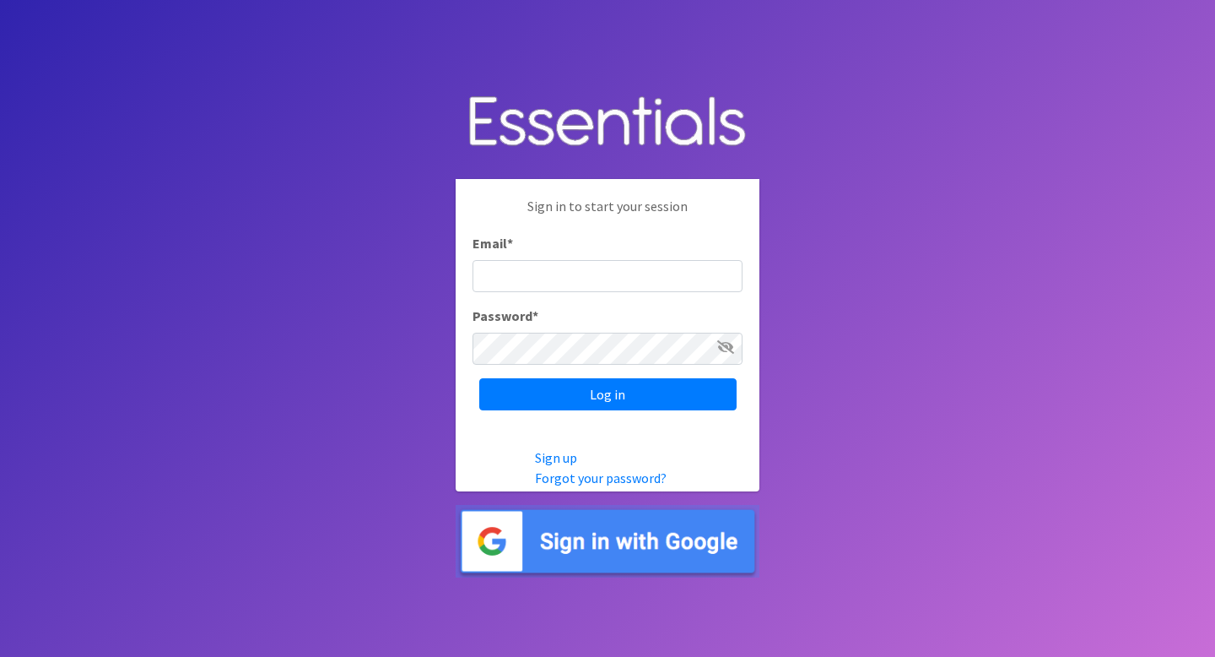
click at [545, 270] on input "Email *" at bounding box center [608, 276] width 270 height 32
type input "info@jaxdiaperbank.org"
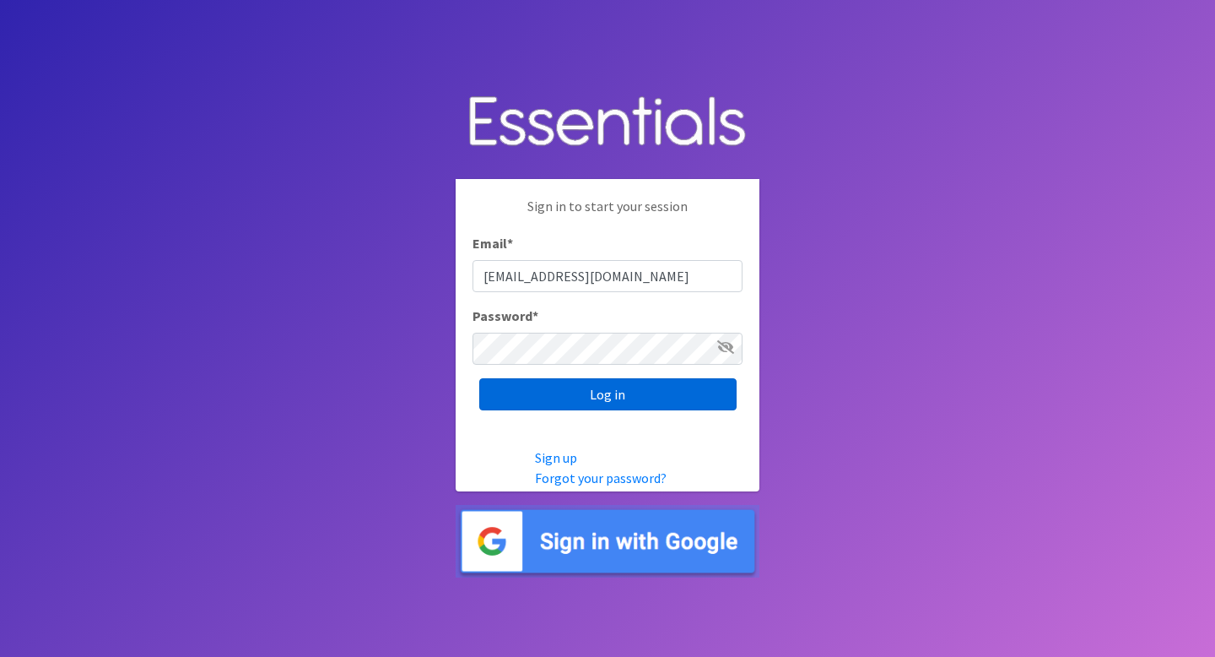
click at [604, 405] on input "Log in" at bounding box center [607, 394] width 257 height 32
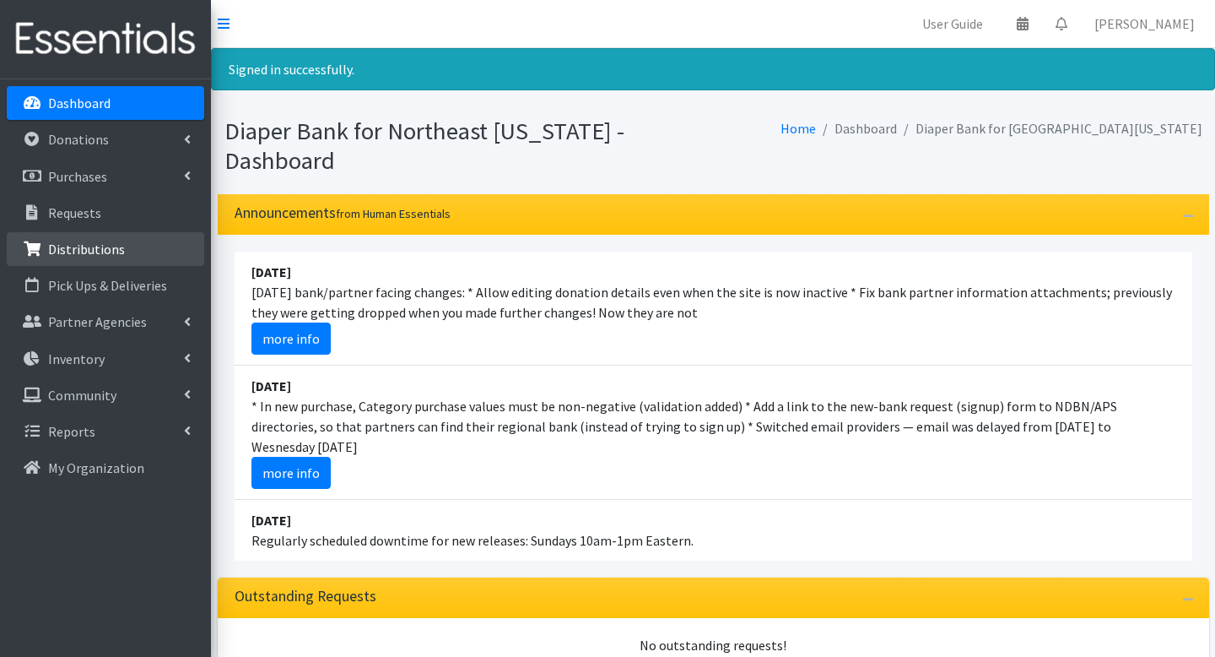
click at [142, 254] on link "Distributions" at bounding box center [106, 249] width 198 height 34
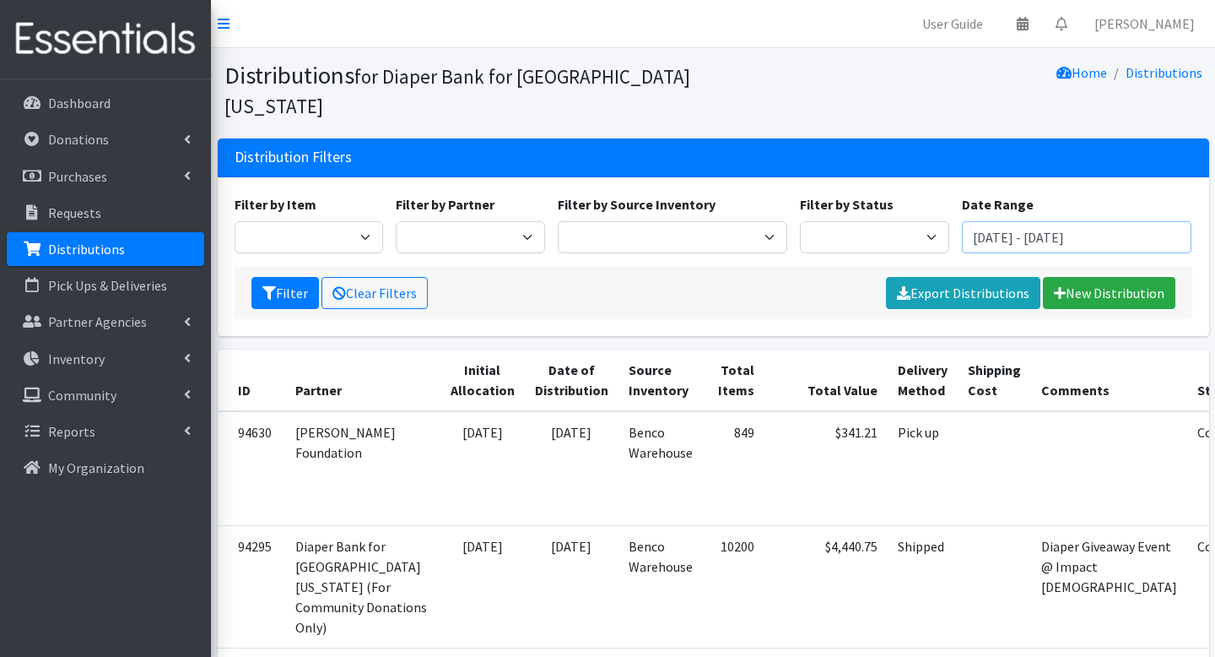
click at [999, 221] on input "June 10, 2025 - September 10, 2025" at bounding box center [1077, 237] width 230 height 32
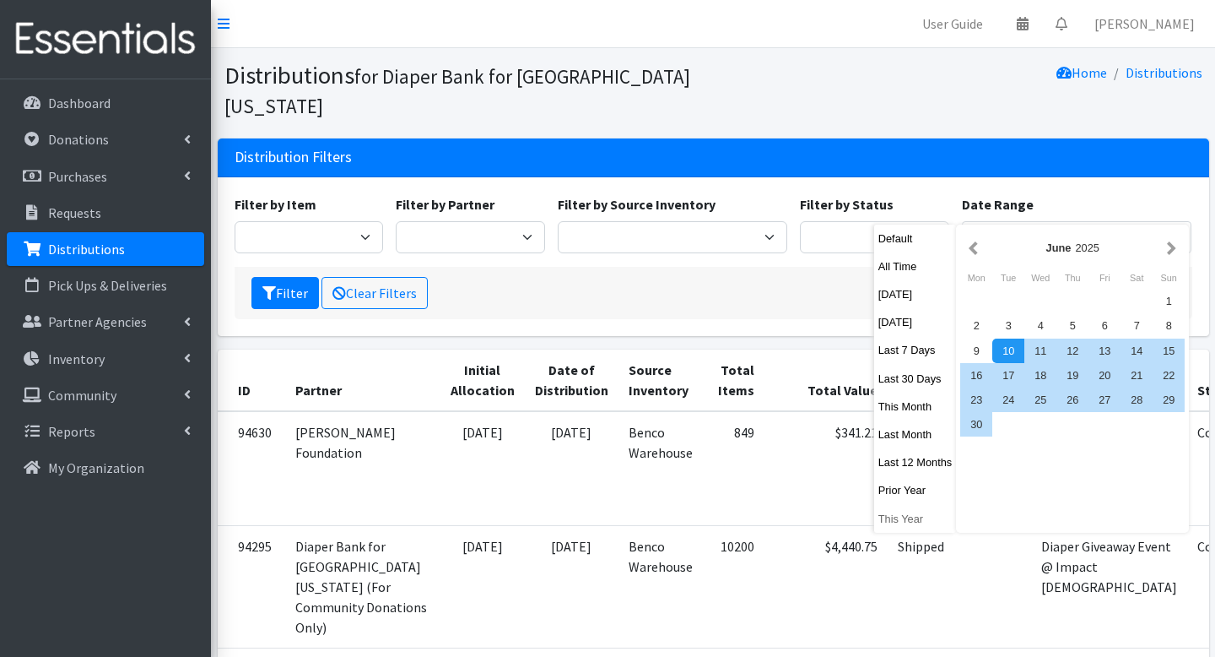
click at [916, 517] on button "This Year" at bounding box center [915, 518] width 83 height 24
type input "[DATE] - [DATE]"
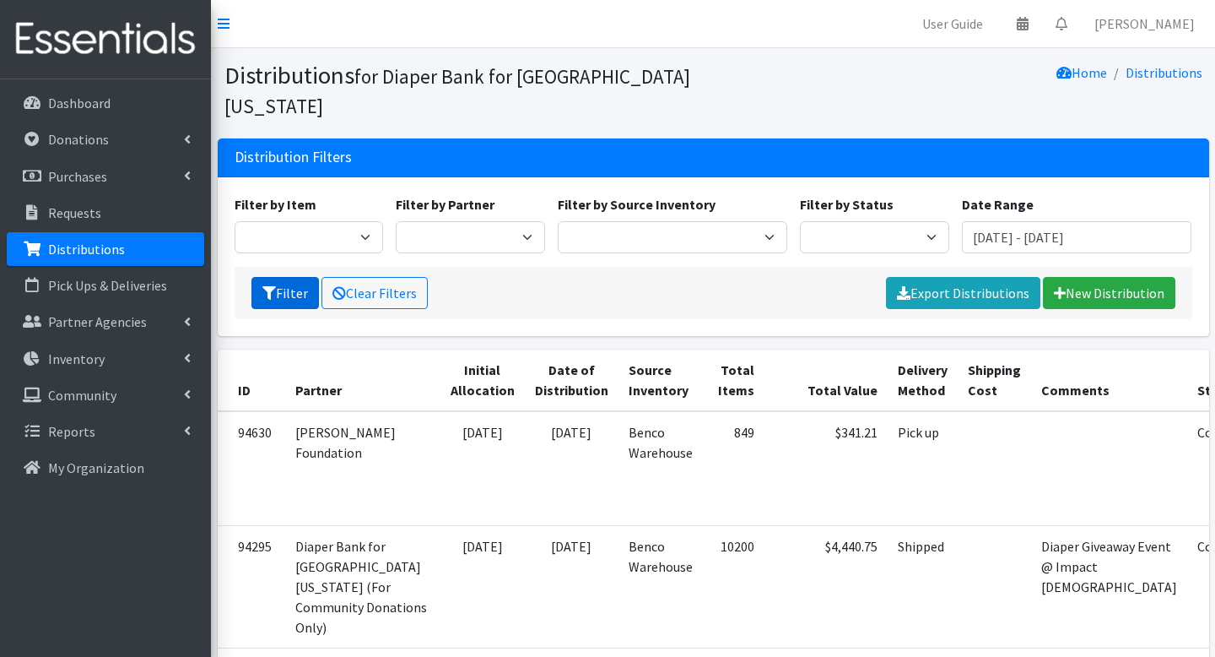
click at [297, 277] on button "Filter" at bounding box center [286, 293] width 68 height 32
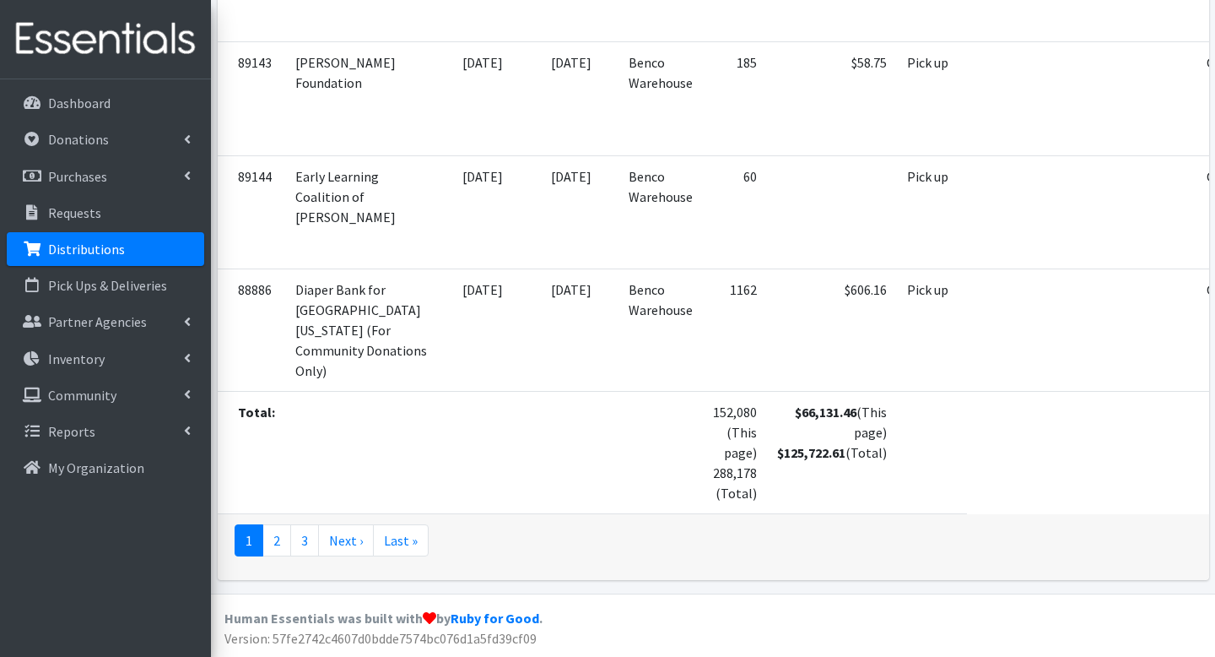
scroll to position [6349, 0]
click at [91, 428] on link "Reports" at bounding box center [106, 431] width 198 height 34
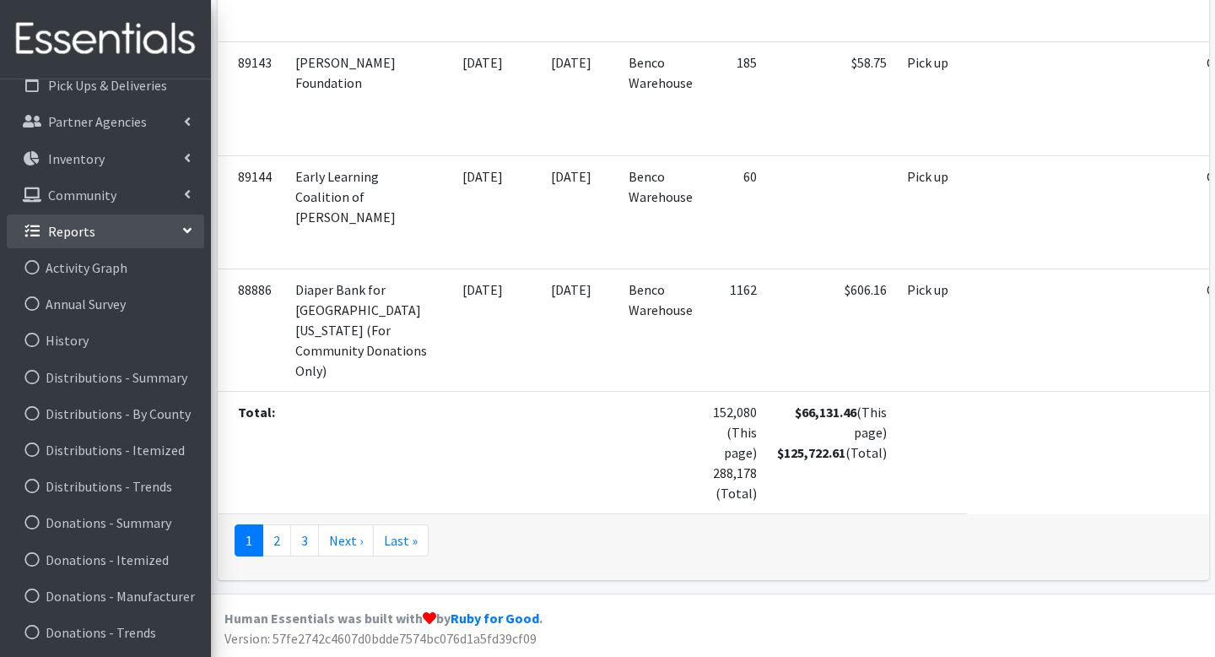
scroll to position [203, 0]
click at [93, 441] on link "Distributions - Itemized" at bounding box center [106, 447] width 198 height 34
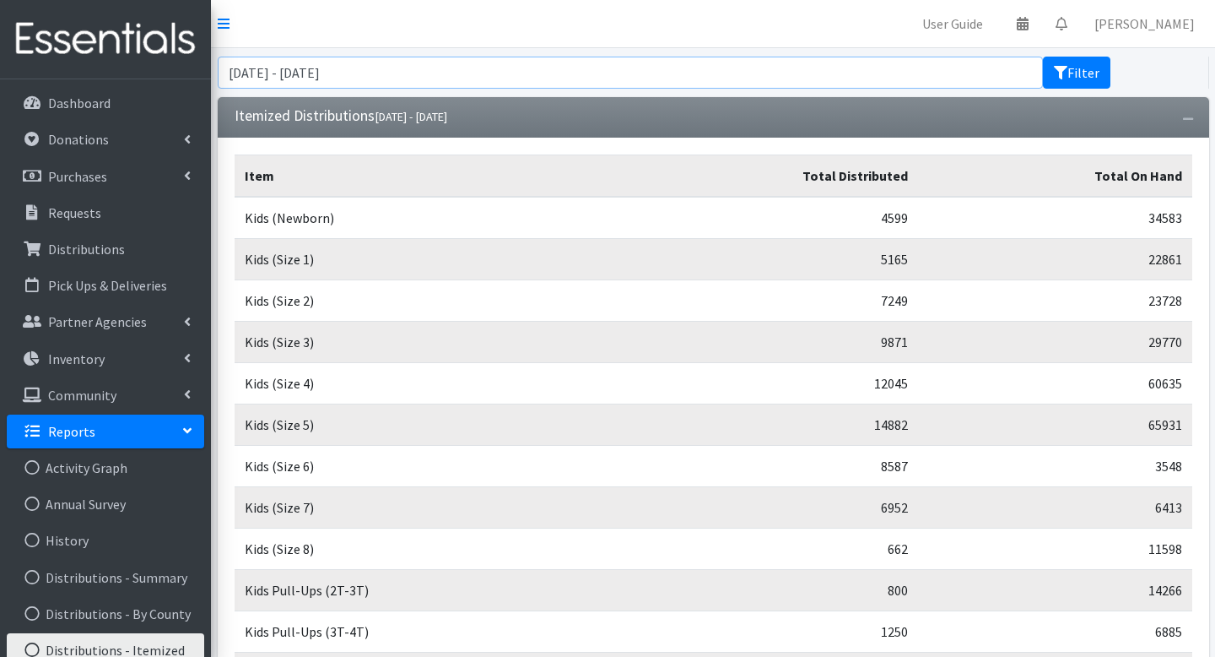
click at [696, 77] on input "[DATE] - [DATE]" at bounding box center [631, 73] width 826 height 32
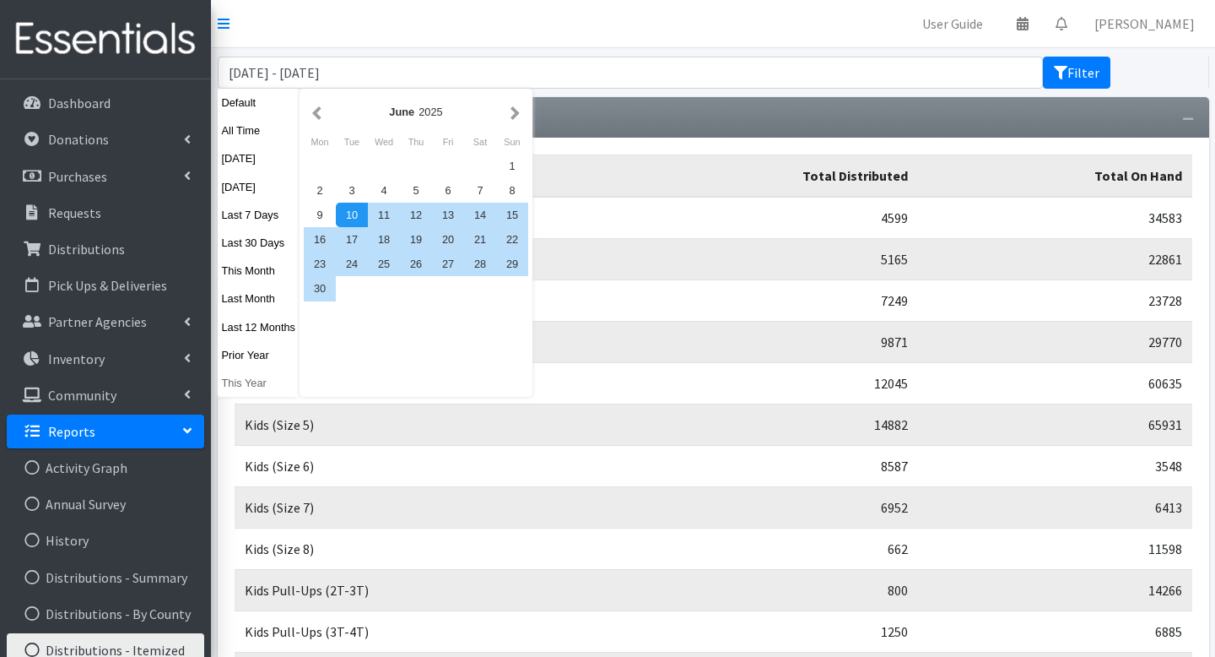
click at [258, 379] on button "This Year" at bounding box center [259, 383] width 83 height 24
type input "[DATE] - [DATE]"
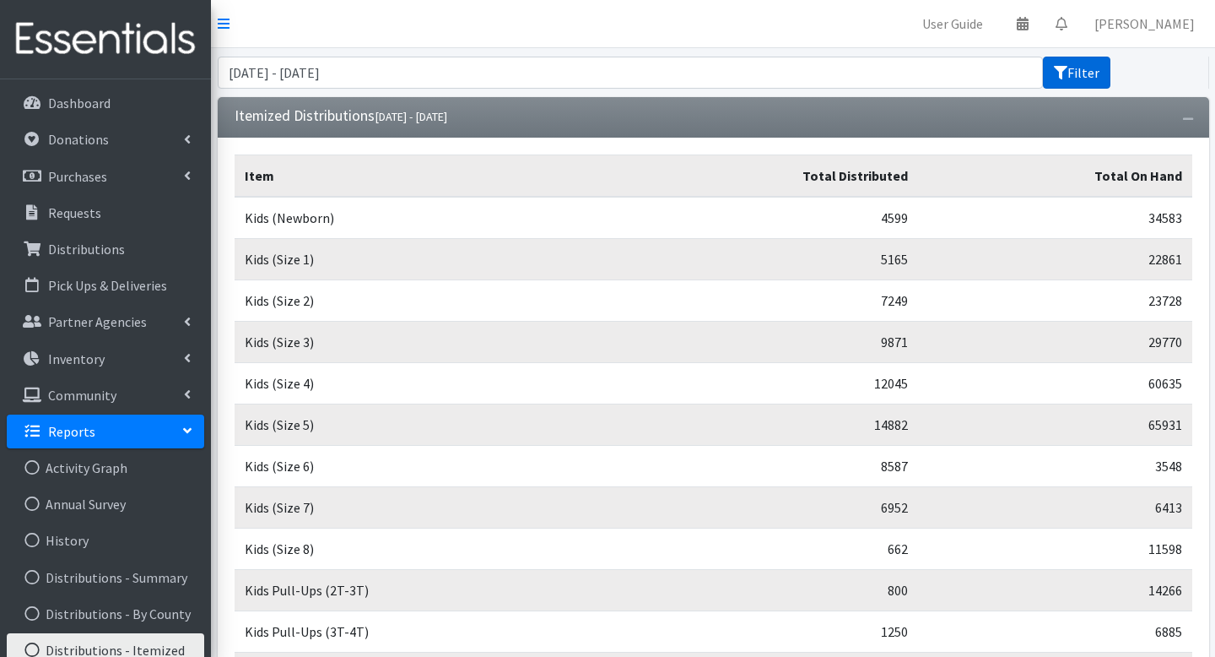
click at [1084, 71] on button "Filter" at bounding box center [1077, 73] width 68 height 32
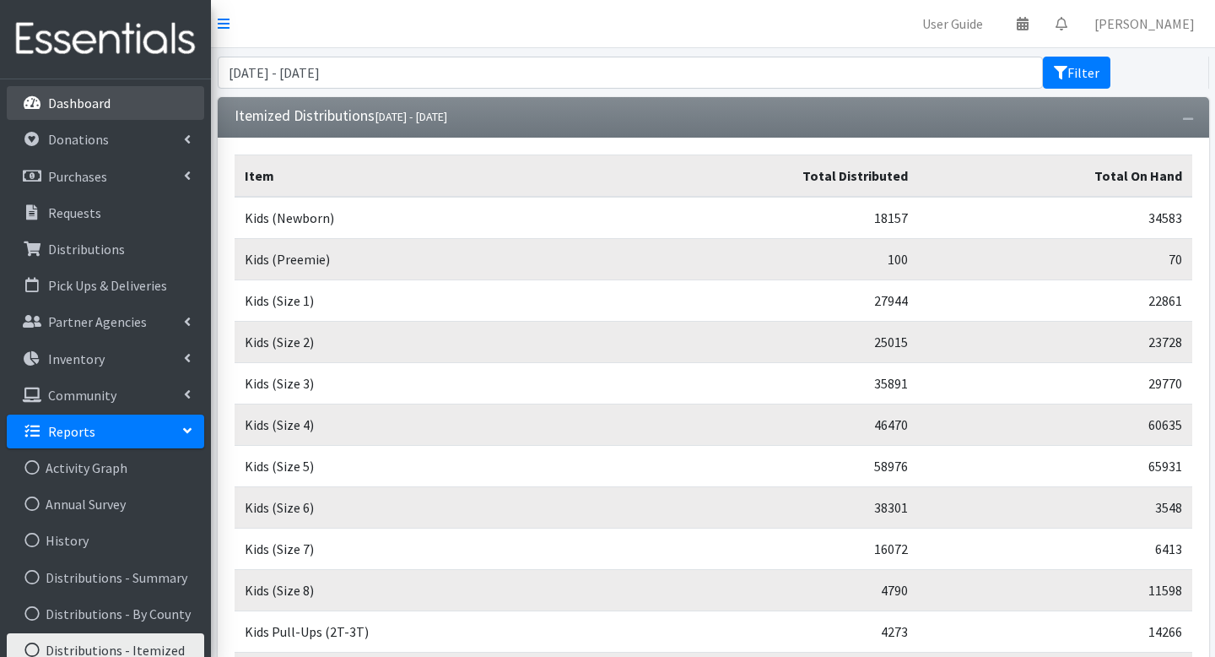
click at [127, 112] on link "Dashboard" at bounding box center [106, 103] width 198 height 34
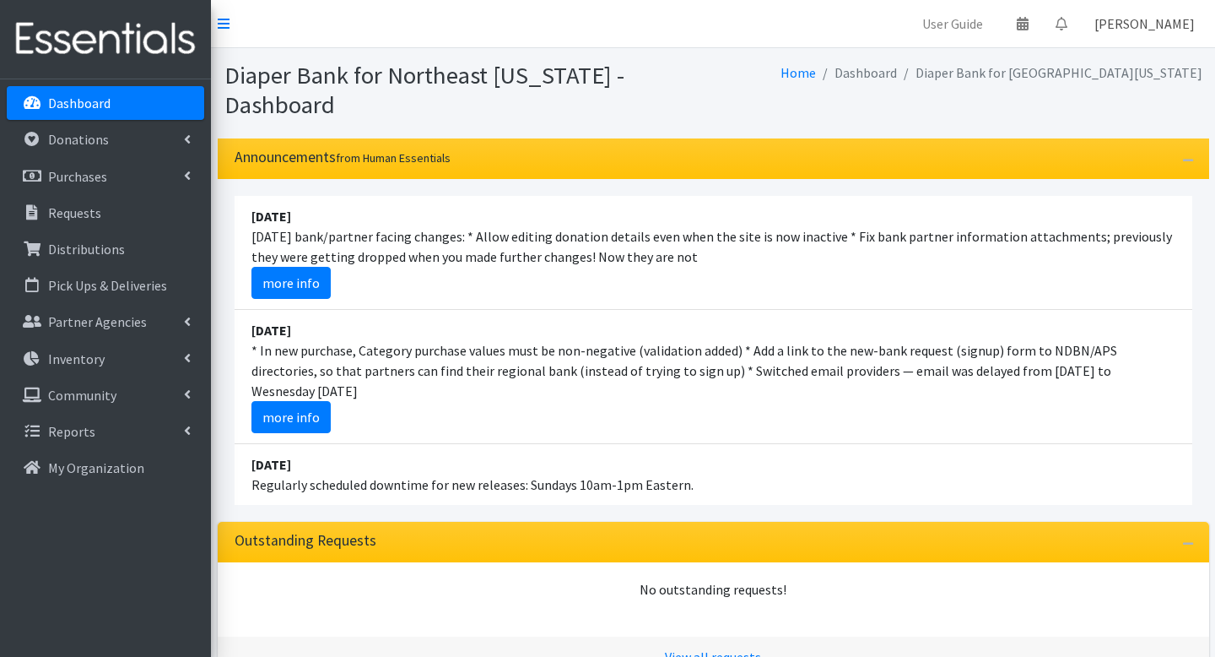
click at [1146, 35] on link "[PERSON_NAME]" at bounding box center [1144, 24] width 127 height 34
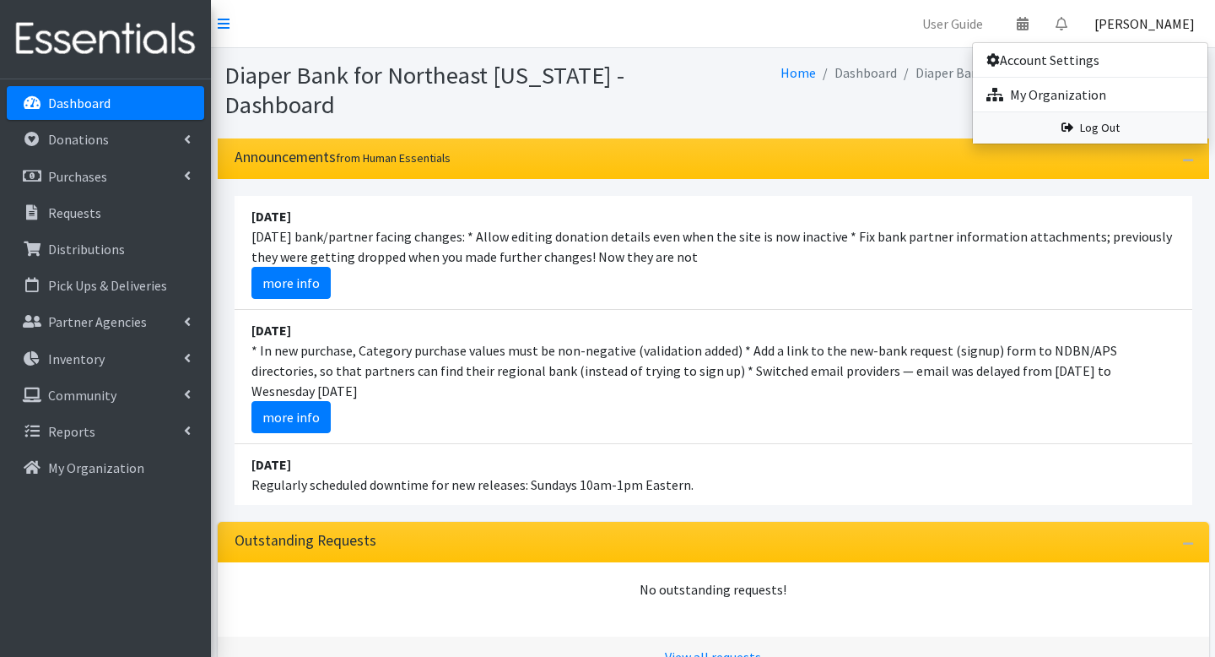
click at [1108, 131] on link "Log Out" at bounding box center [1090, 127] width 235 height 31
